Goal: Information Seeking & Learning: Check status

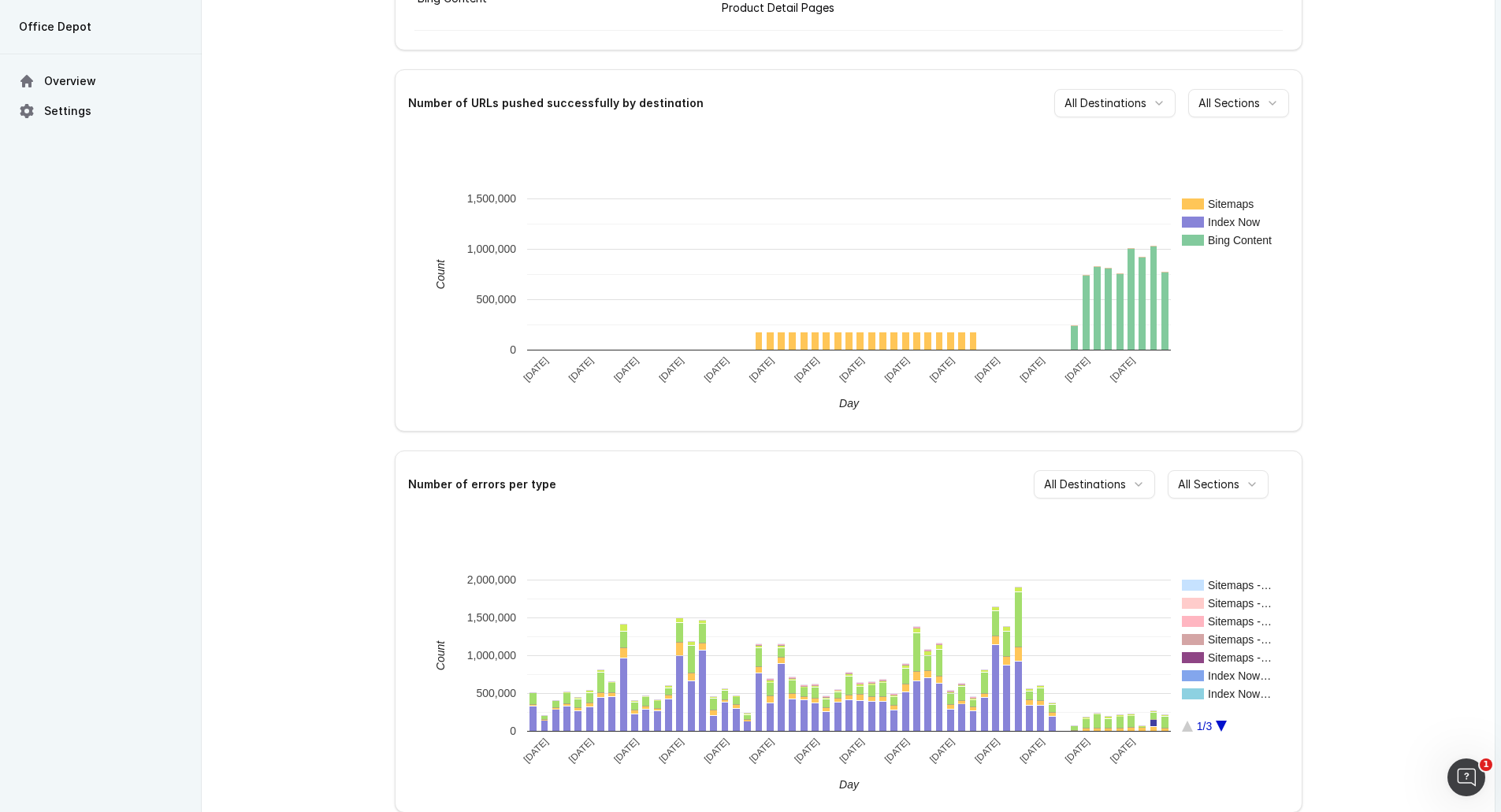
scroll to position [319, 0]
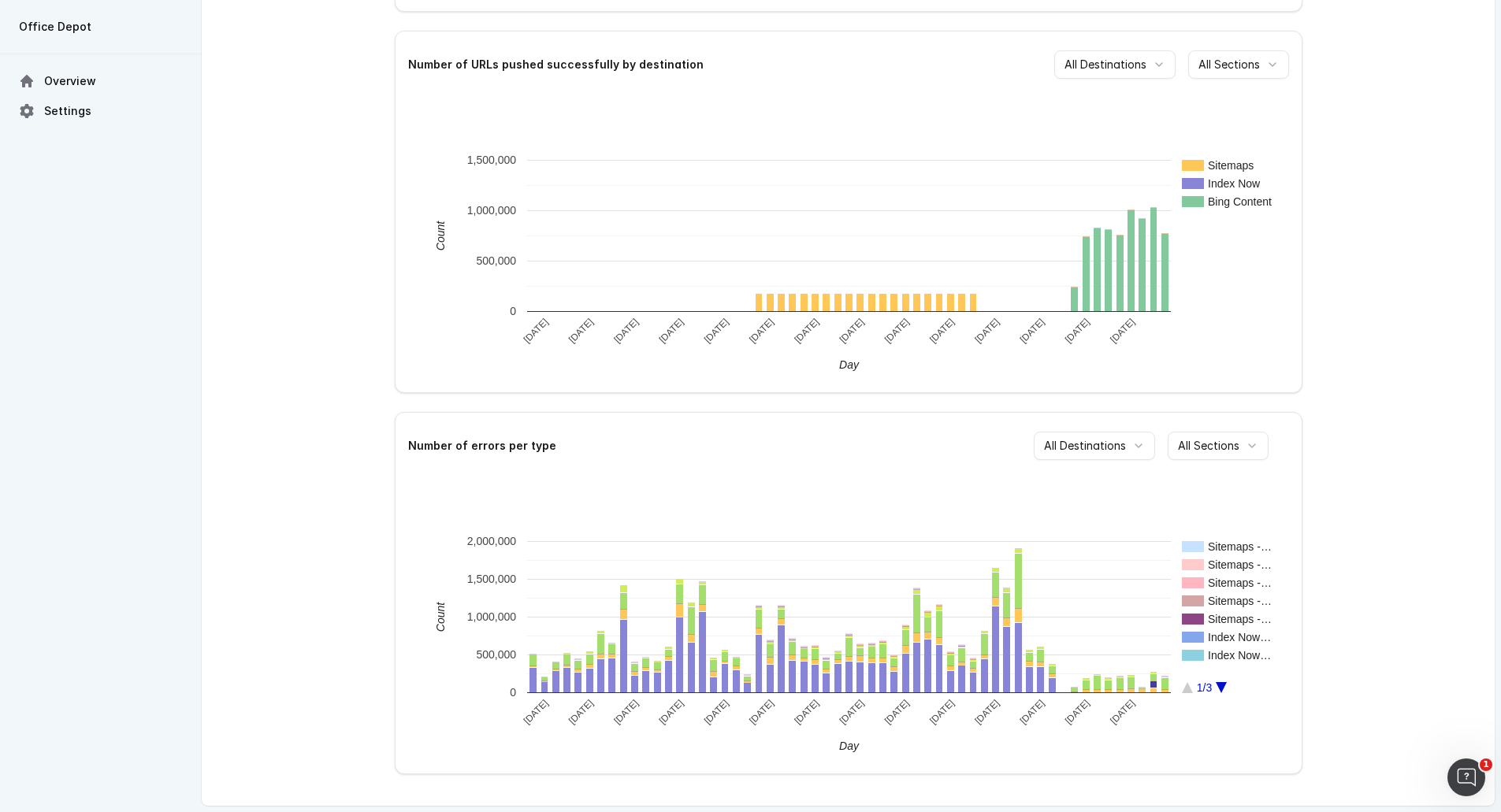
click at [1219, 688] on icon "A chart." at bounding box center [1221, 688] width 11 height 11
click at [1188, 693] on icon "A chart." at bounding box center [1187, 688] width 11 height 11
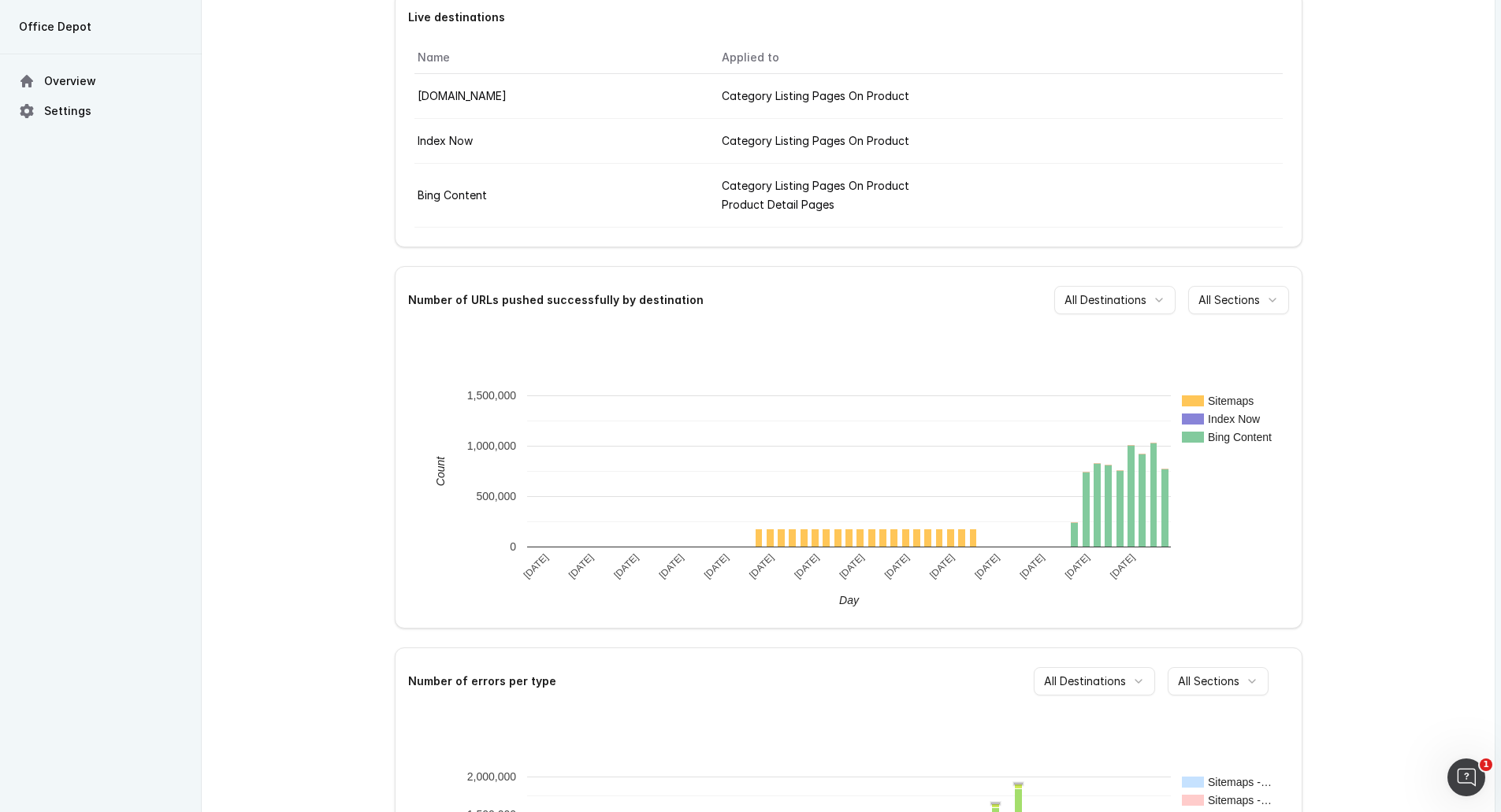
scroll to position [0, 0]
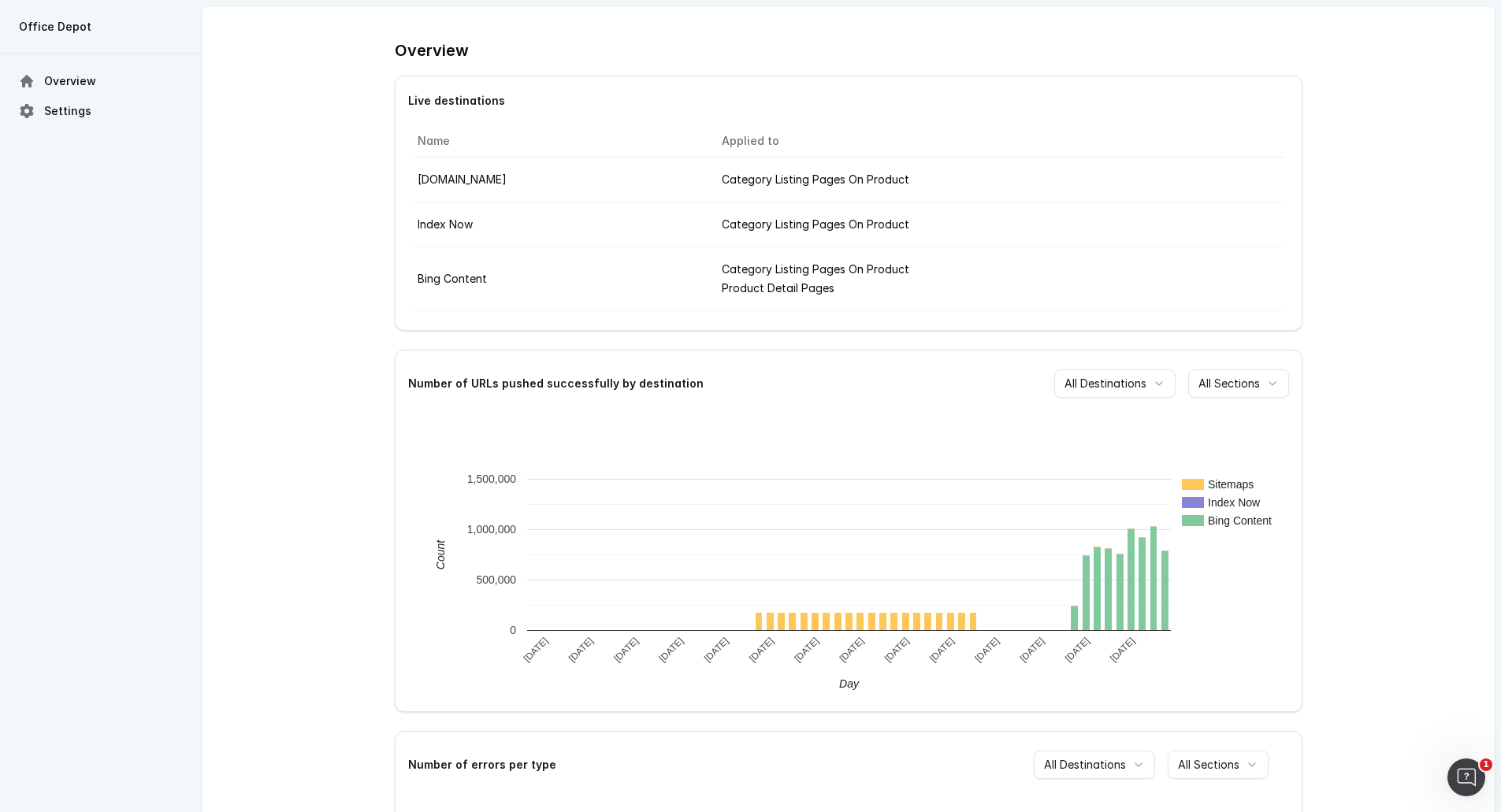
click at [325, 256] on div "Overview Live destinations Name Applied to [DOMAIN_NAME] Category Listing Pages…" at bounding box center [848, 566] width 1293 height 1119
click at [1350, 584] on div "Overview Live destinations Name Applied to [DOMAIN_NAME] Category Listing Pages…" at bounding box center [848, 566] width 1293 height 1119
click at [1325, 116] on div "Overview Live destinations Name Applied to [DOMAIN_NAME] Category Listing Pages…" at bounding box center [848, 566] width 1293 height 1119
click at [326, 265] on div "Overview Live destinations Name Applied to [DOMAIN_NAME] Category Listing Pages…" at bounding box center [848, 566] width 1293 height 1119
click at [878, 180] on div "Category Listing Pages On Product" at bounding box center [1001, 179] width 558 height 19
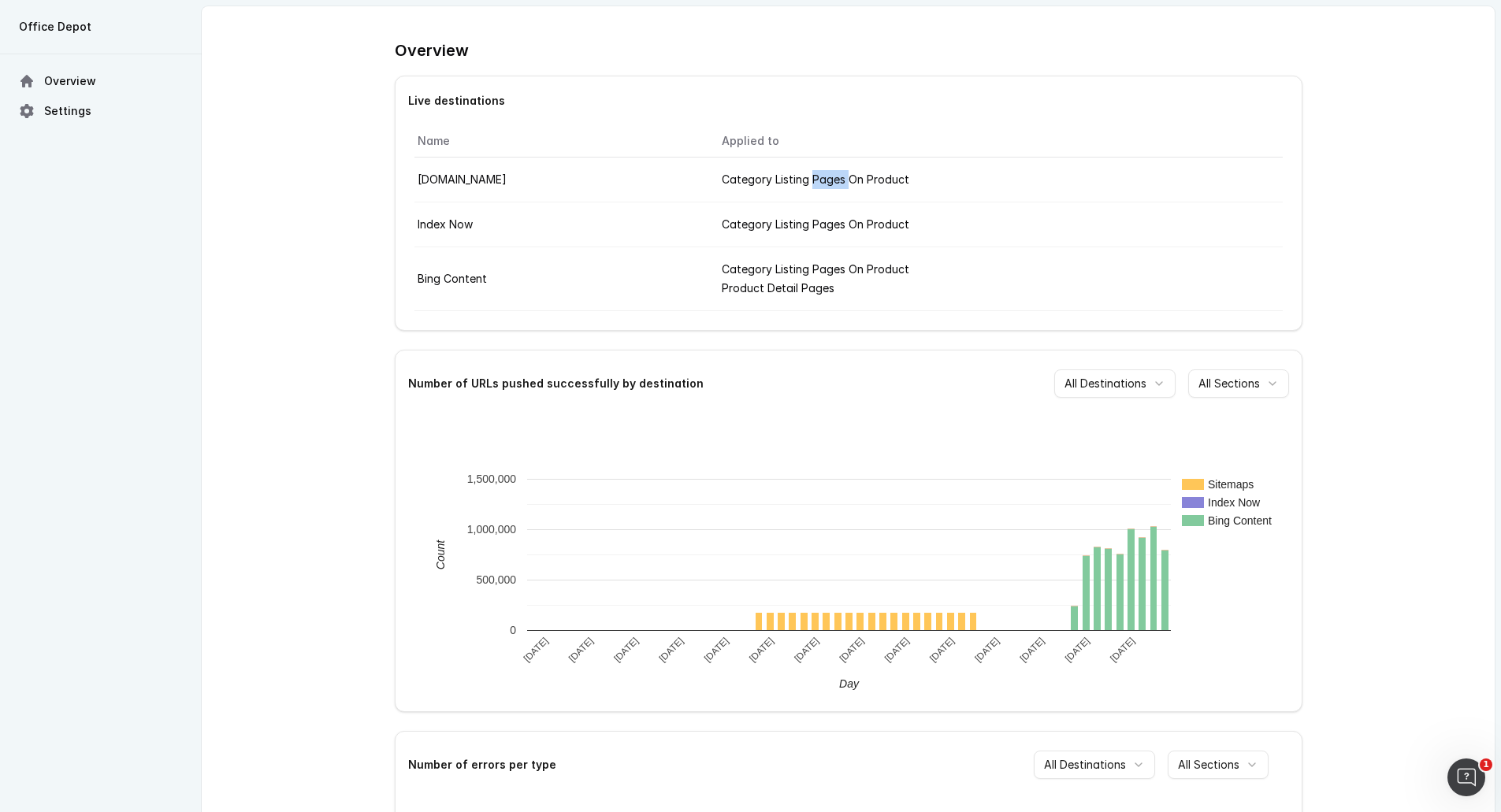
click at [878, 180] on div "Category Listing Pages On Product" at bounding box center [1001, 179] width 558 height 19
click at [1296, 203] on div "Name Applied to [DOMAIN_NAME] Category Listing Pages On Product Index Now Categ…" at bounding box center [849, 218] width 907 height 186
click at [1306, 185] on div "Overview Live destinations Name Applied to [DOMAIN_NAME] Category Listing Pages…" at bounding box center [848, 566] width 1293 height 1119
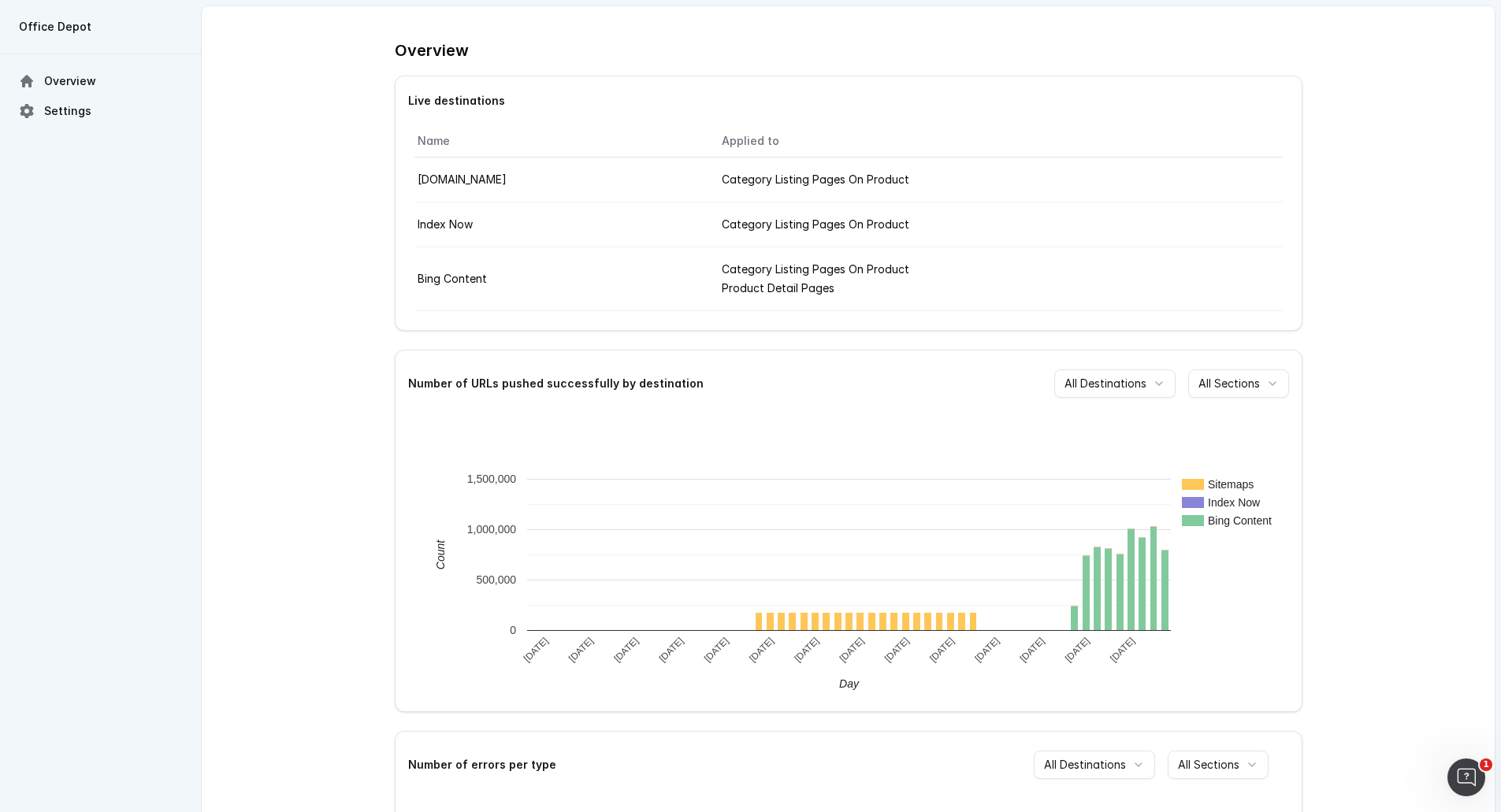
click at [1306, 185] on div "Overview Live destinations Name Applied to [DOMAIN_NAME] Category Listing Pages…" at bounding box center [848, 566] width 1293 height 1119
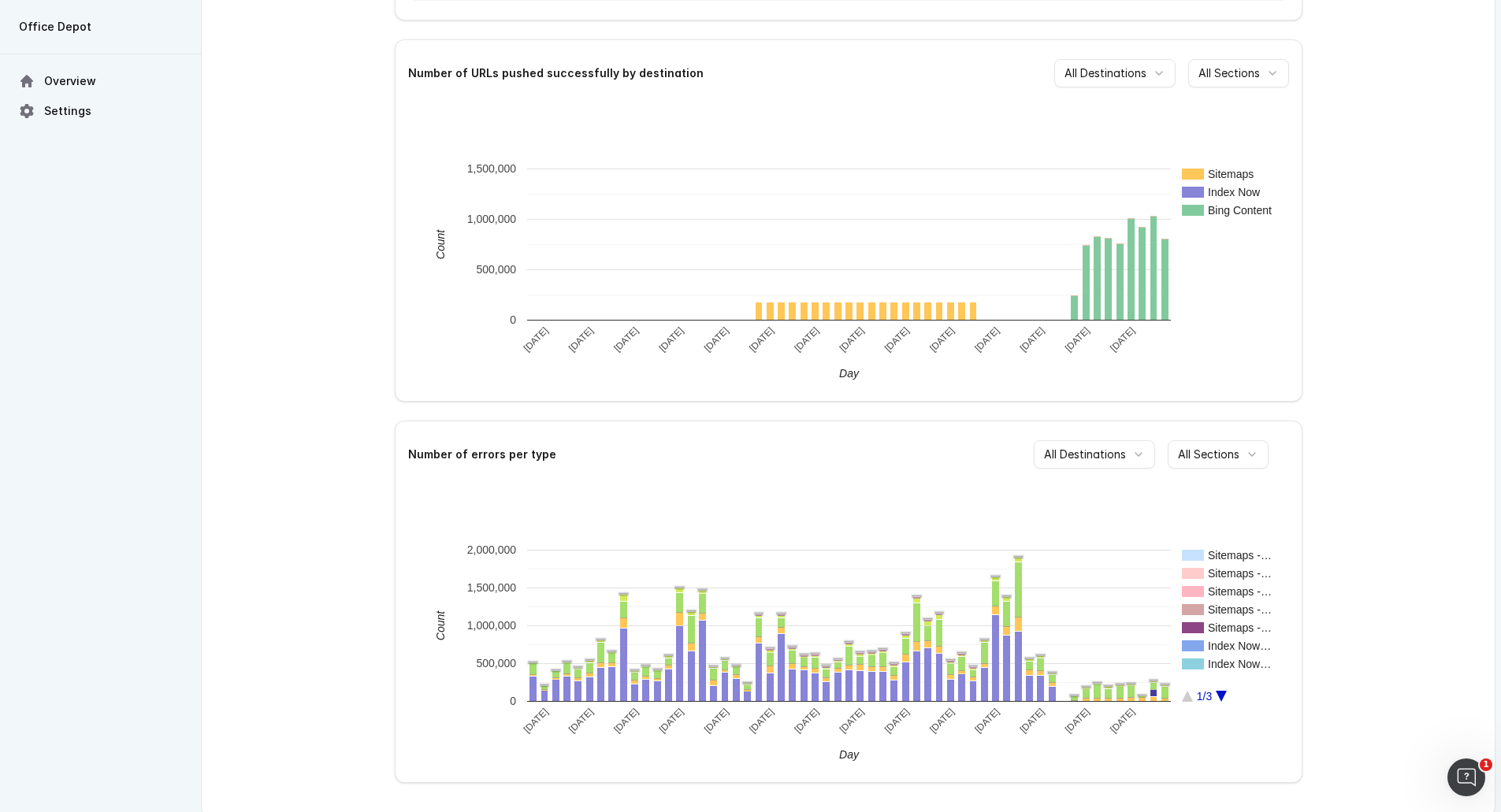
scroll to position [319, 0]
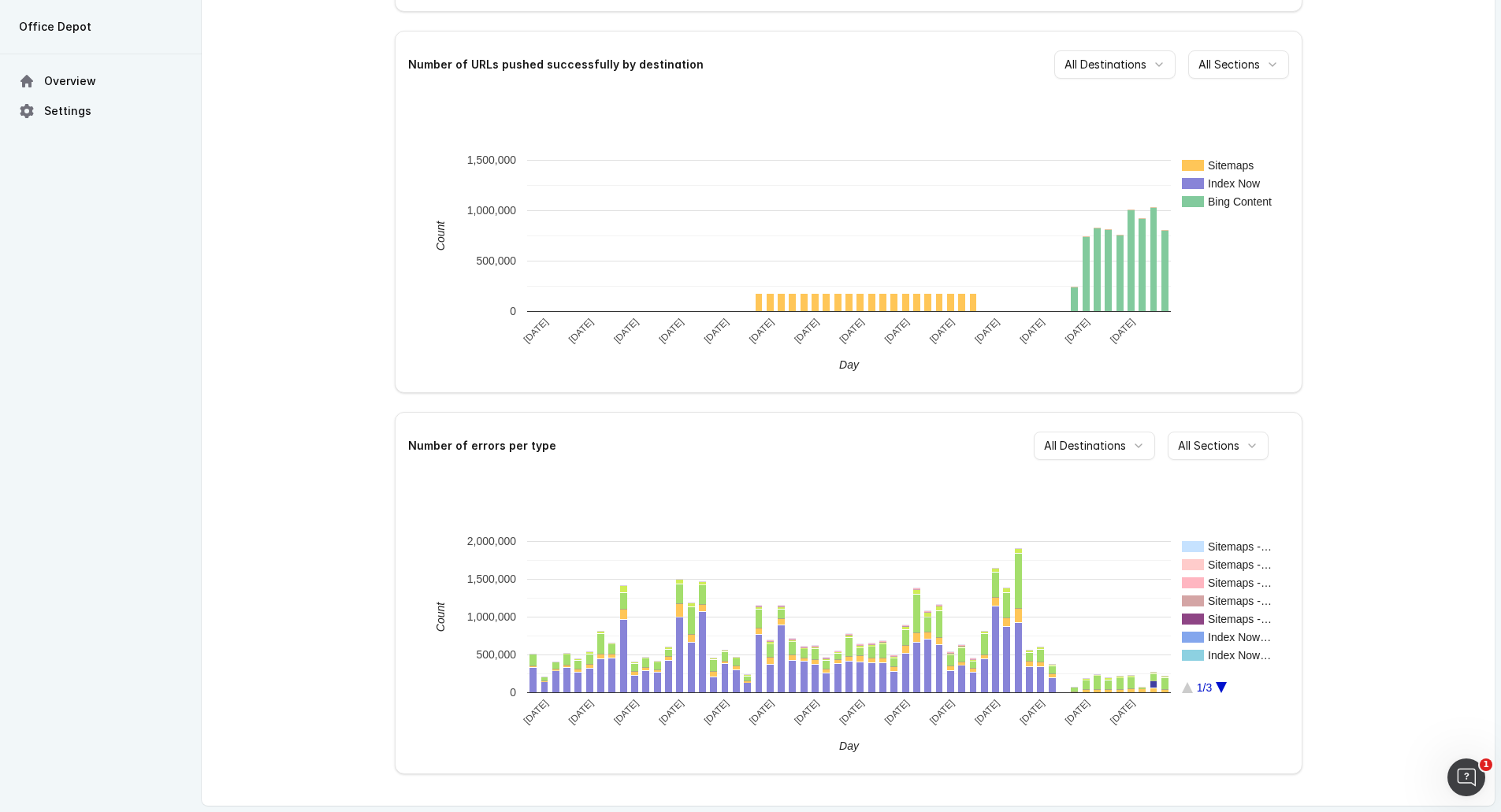
click at [1127, 453] on html "Office Depot Overview Settings Overview Live destinations Name Applied to [DOMA…" at bounding box center [750, 246] width 1501 height 1131
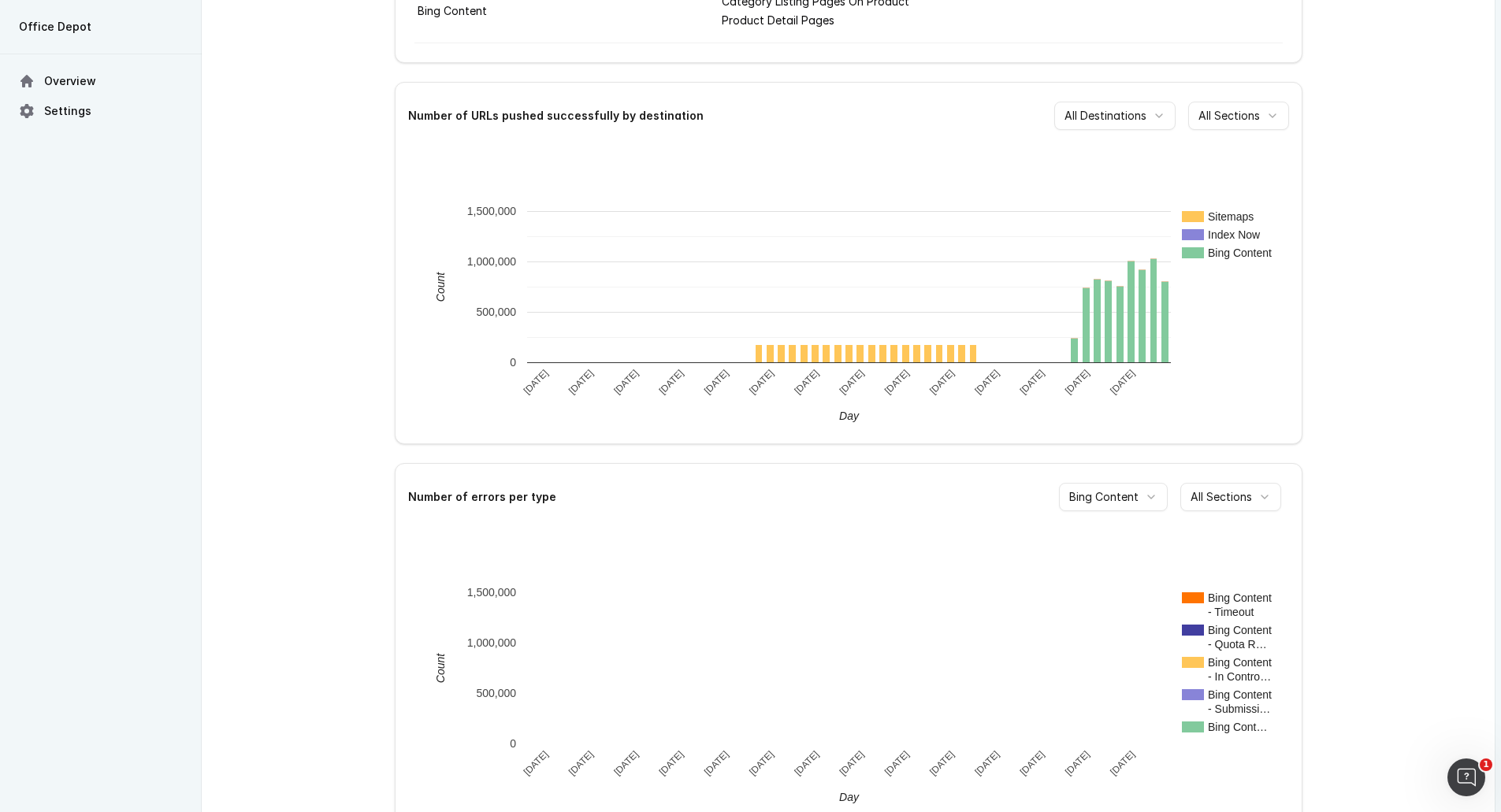
scroll to position [240, 0]
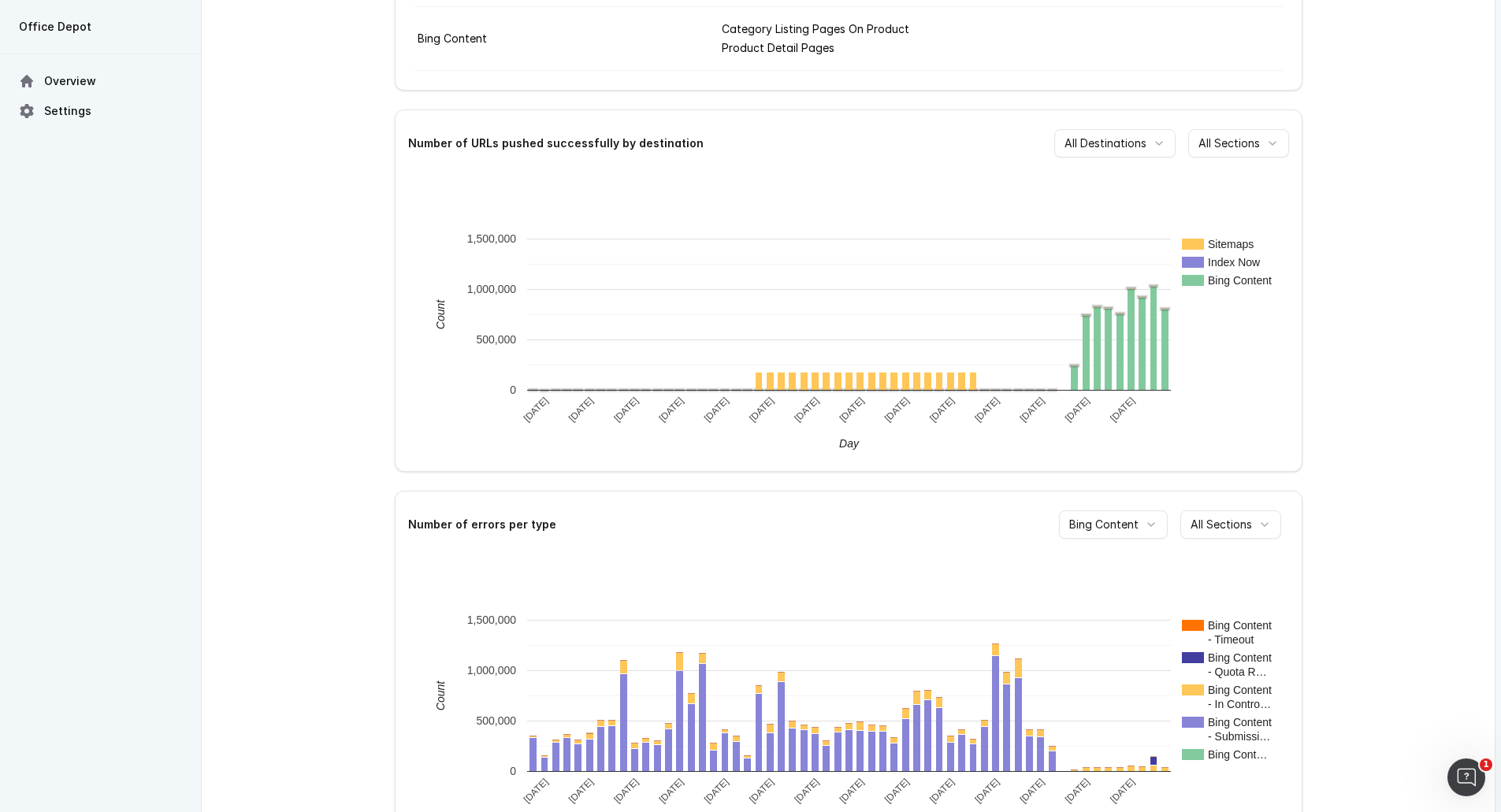
click at [1228, 263] on text "Index Now" at bounding box center [1234, 263] width 53 height 13
click at [1236, 278] on text "Bing Content" at bounding box center [1239, 281] width 64 height 13
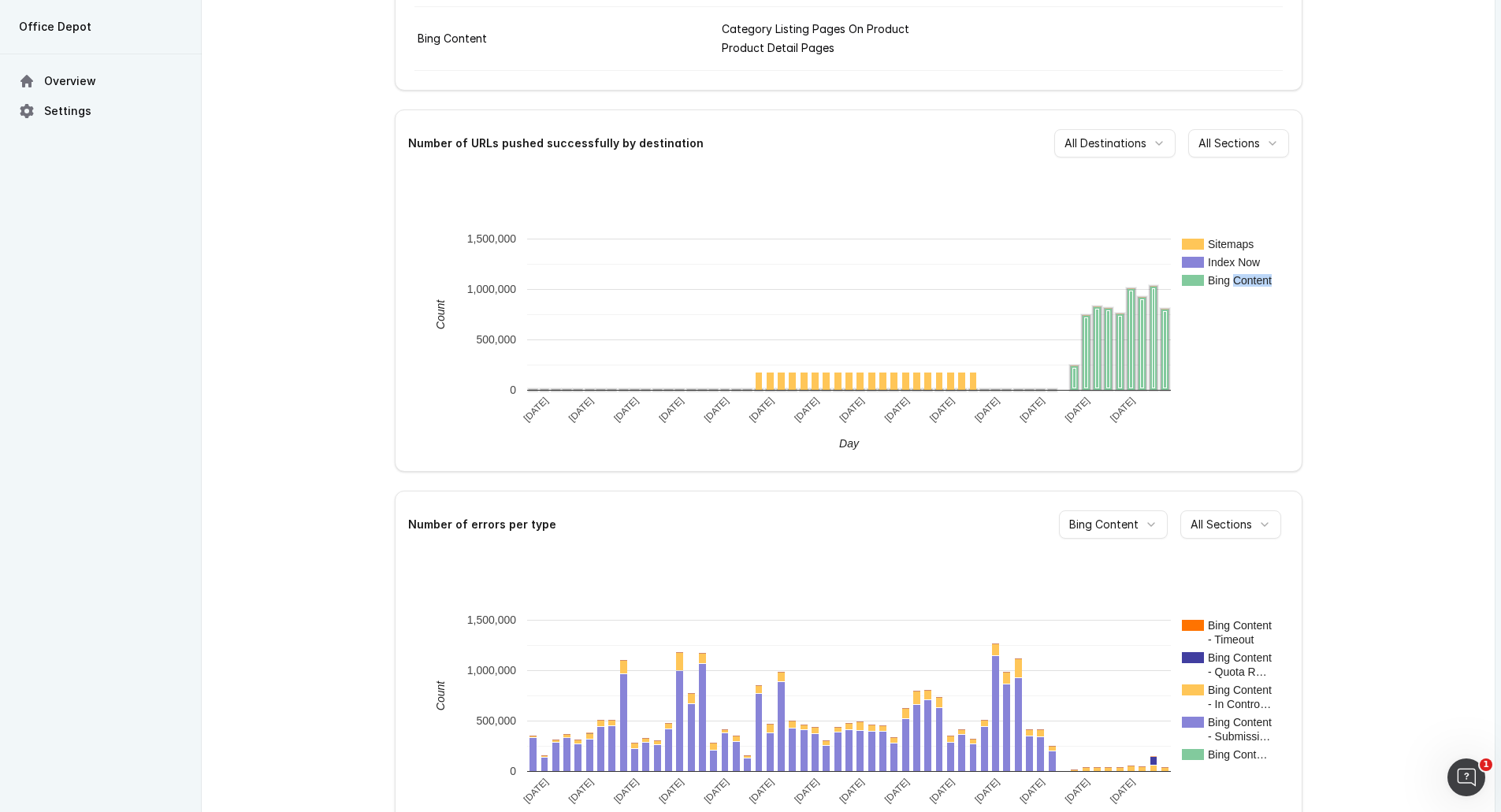
click at [1236, 278] on text "Bing Content" at bounding box center [1239, 281] width 64 height 13
click at [1300, 267] on div "Sitemaps Index Now Bing Content [DATE] [DATE] [DATE] [DATE] [DATE] [DATE] [DATE…" at bounding box center [849, 314] width 907 height 276
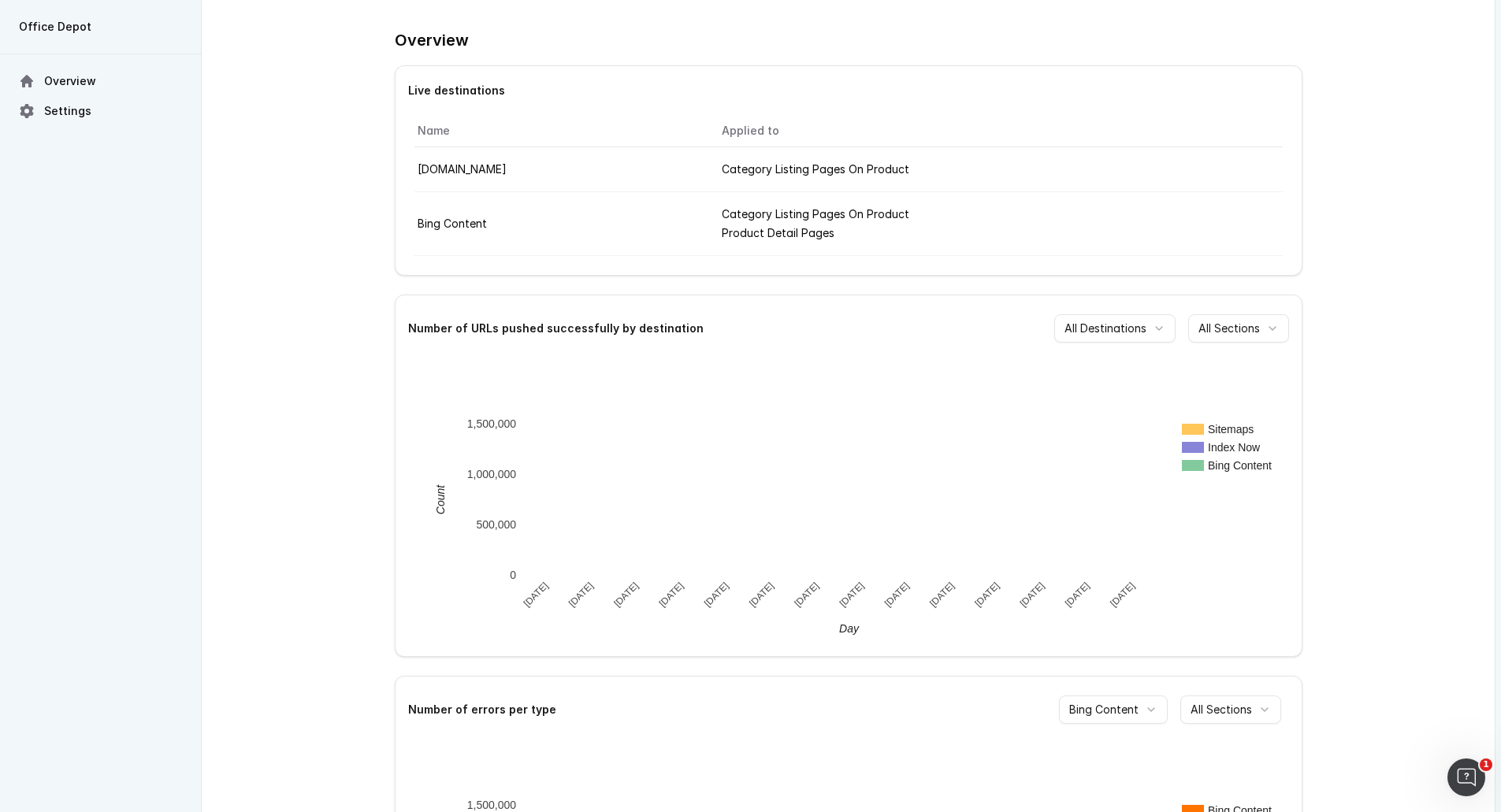
scroll to position [0, 0]
